Goal: Task Accomplishment & Management: Manage account settings

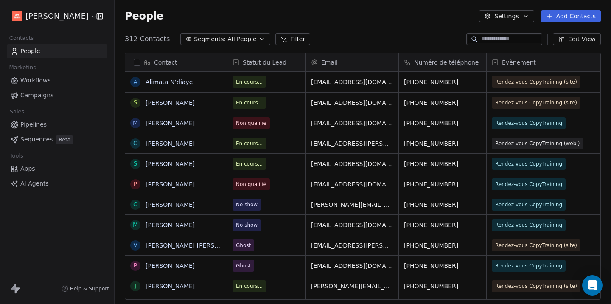
scroll to position [261, 490]
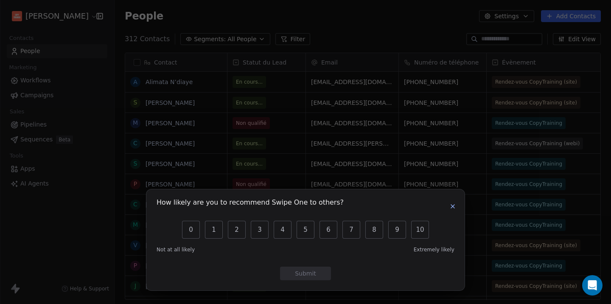
click at [456, 206] on icon "button" at bounding box center [452, 206] width 7 height 7
